Goal: Task Accomplishment & Management: Use online tool/utility

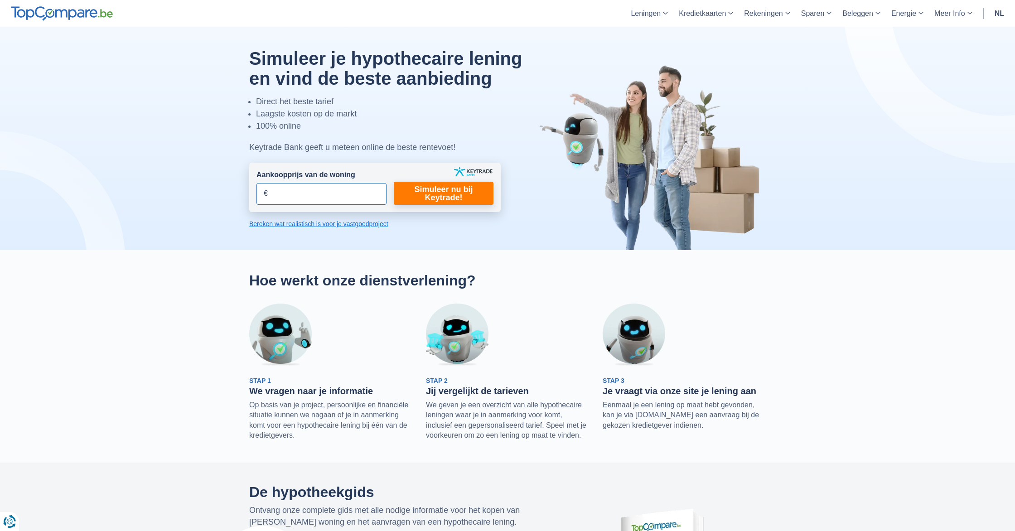
click at [345, 195] on input "Aankoopprijs van de woning" at bounding box center [321, 194] width 130 height 22
drag, startPoint x: 238, startPoint y: 186, endPoint x: 342, endPoint y: 196, distance: 104.7
click at [342, 196] on input "340.000" at bounding box center [321, 194] width 130 height 22
type input "410.000"
click at [452, 191] on link "Simuleer nu bij Keytrade!" at bounding box center [444, 193] width 100 height 23
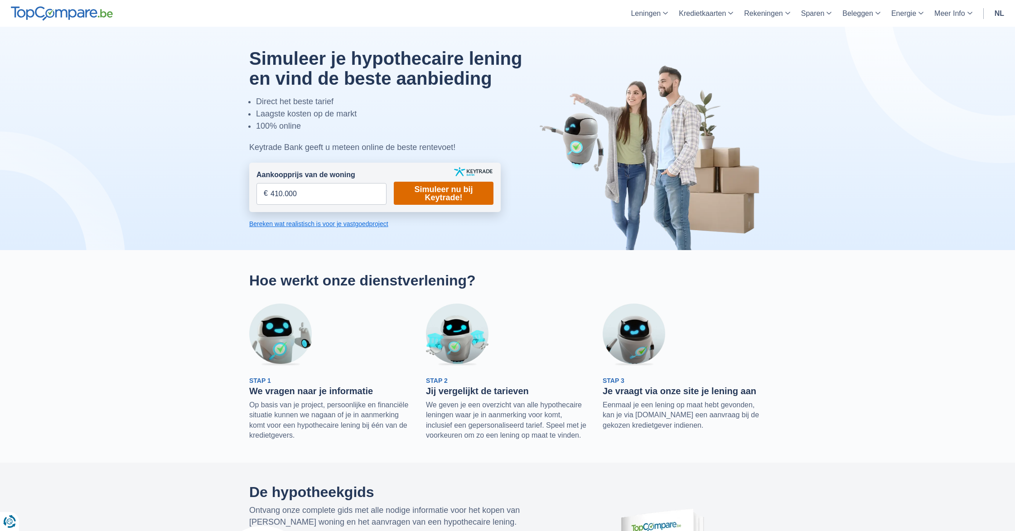
click at [447, 185] on link "Simuleer nu bij Keytrade!" at bounding box center [444, 193] width 100 height 23
click at [443, 192] on link "Simuleer nu bij Keytrade!" at bounding box center [444, 193] width 100 height 23
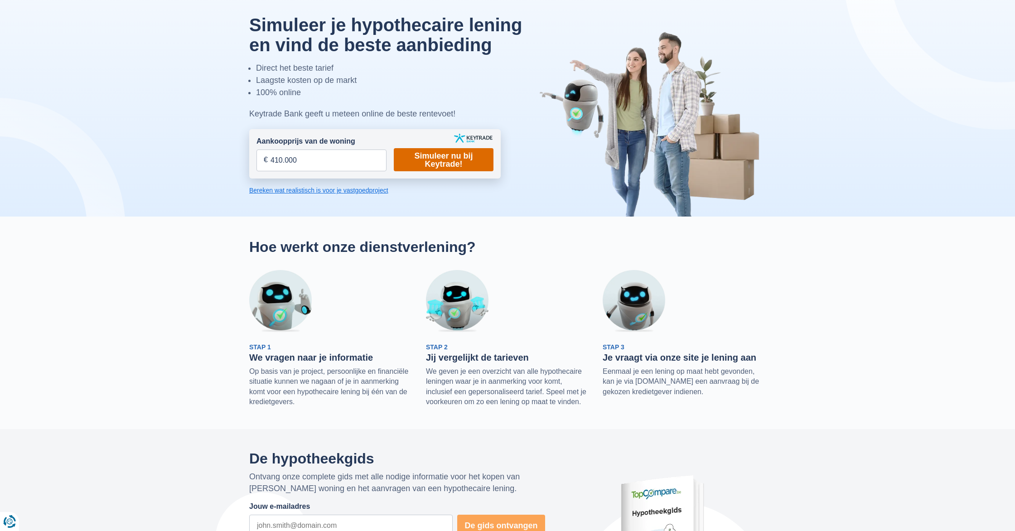
scroll to position [35, 0]
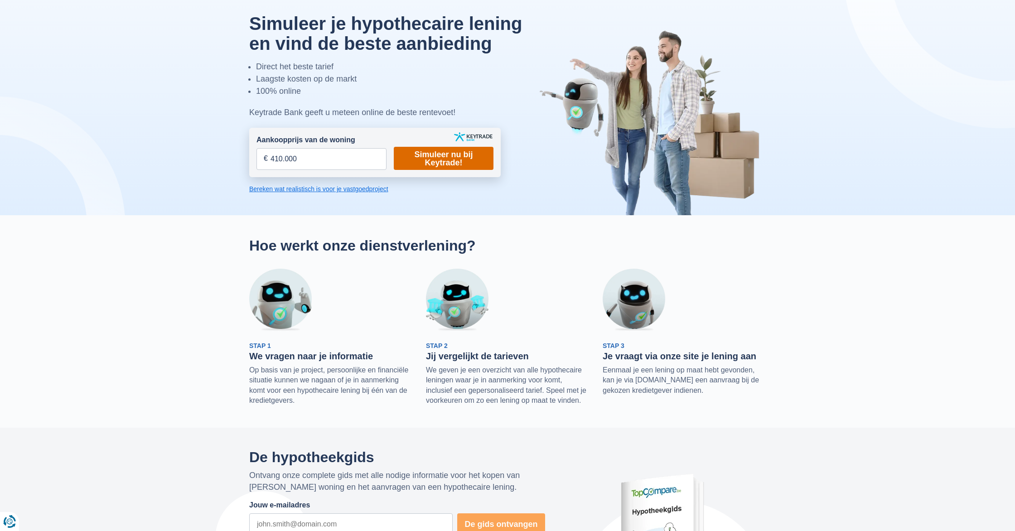
click at [448, 152] on link "Simuleer nu bij Keytrade!" at bounding box center [444, 158] width 100 height 23
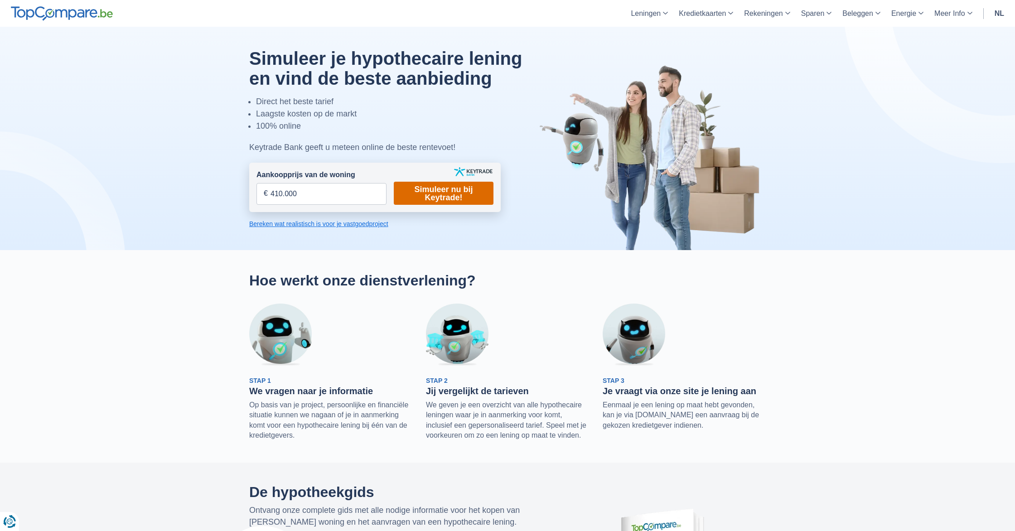
click at [434, 200] on link "Simuleer nu bij Keytrade!" at bounding box center [444, 193] width 100 height 23
click at [434, 199] on link "Simuleer nu bij Keytrade!" at bounding box center [444, 193] width 100 height 23
click at [434, 200] on link "Simuleer nu bij Keytrade!" at bounding box center [444, 193] width 100 height 23
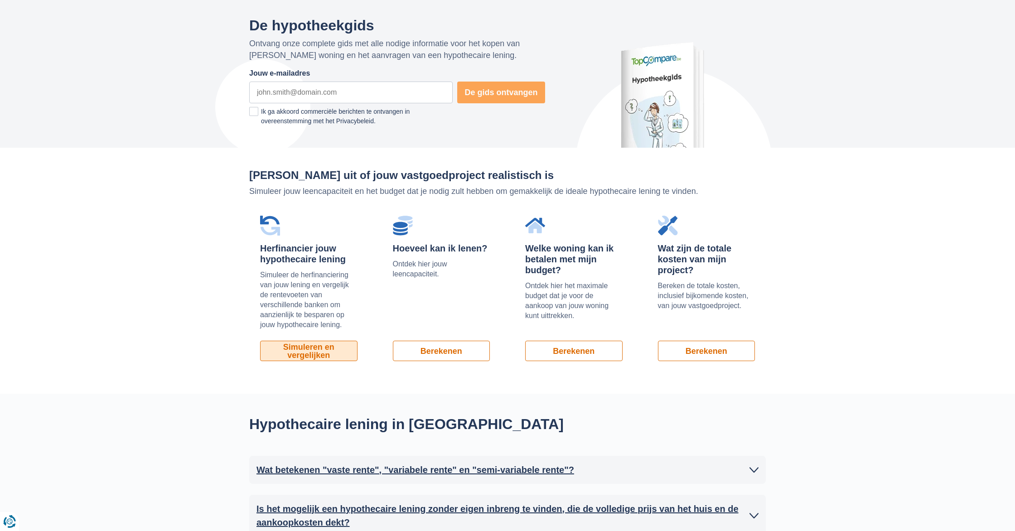
scroll to position [467, 0]
click at [287, 359] on link "Simuleren en vergelijken" at bounding box center [308, 350] width 97 height 20
